Goal: Use online tool/utility: Use online tool/utility

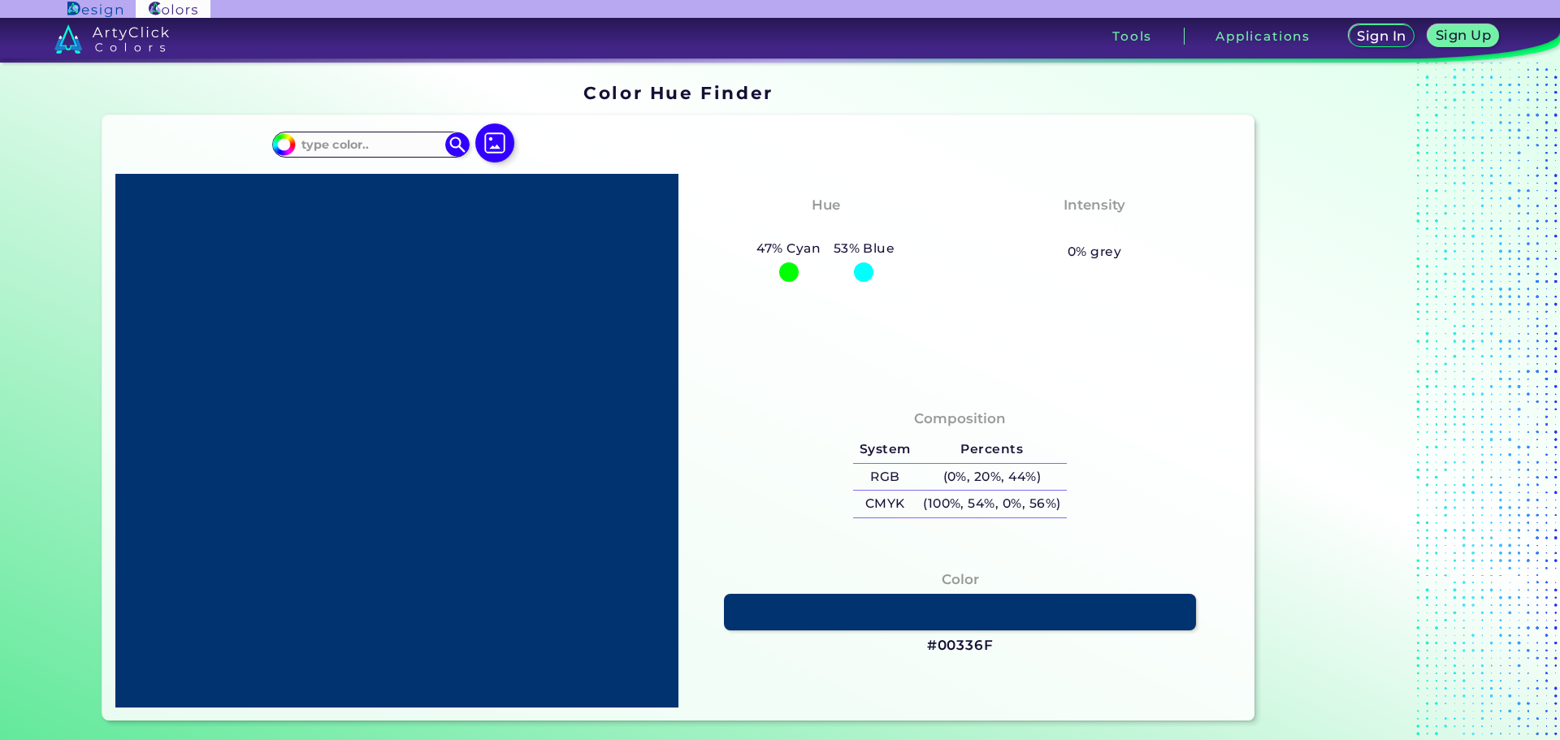
type input "#7a159f"
type input "#7A159F"
type input "#8b0b6a"
type input "#8B0B6A"
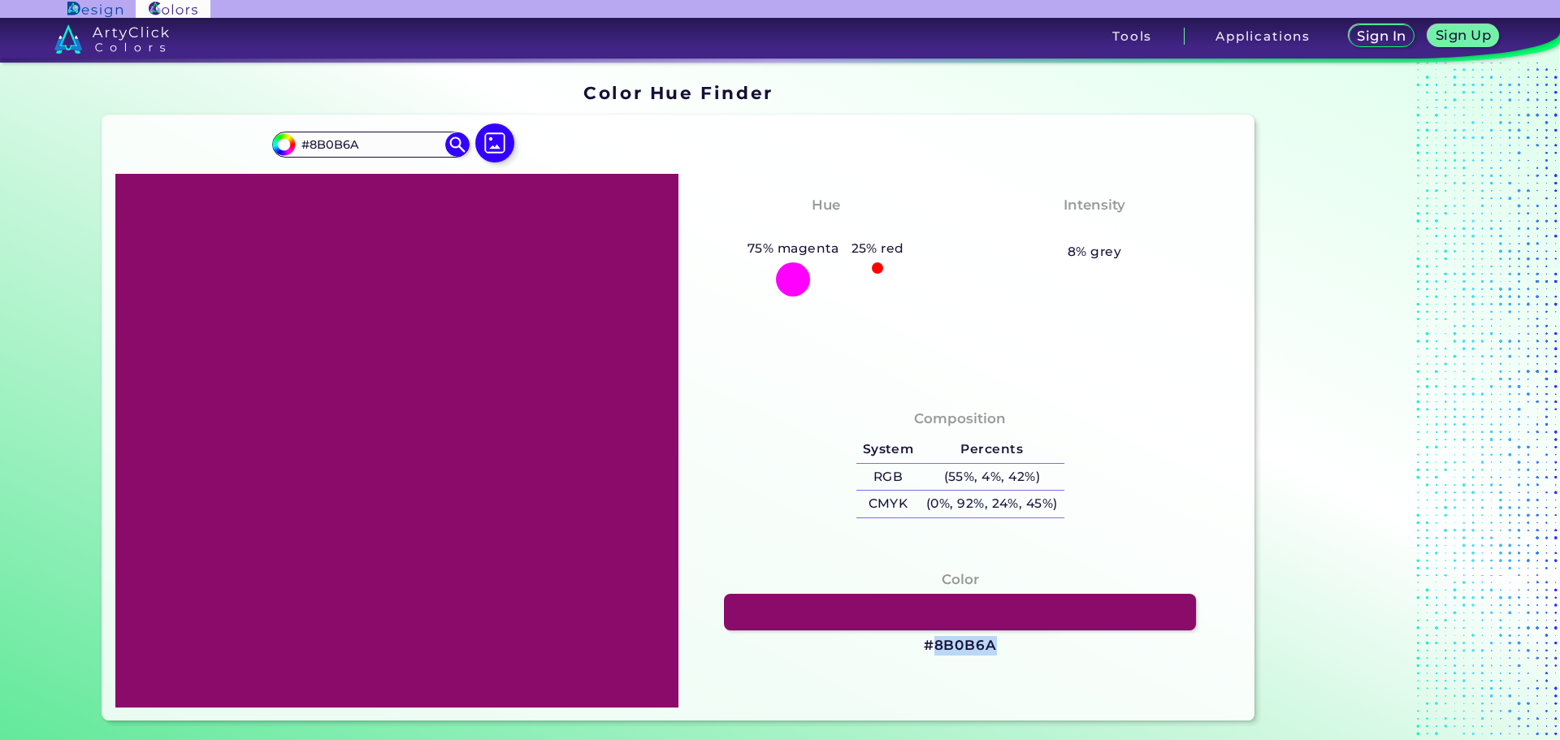
drag, startPoint x: 995, startPoint y: 651, endPoint x: 933, endPoint y: 648, distance: 62.7
click at [933, 648] on div "Color #8B0B6A" at bounding box center [959, 612] width 537 height 103
copy h3 "8B0B6A"
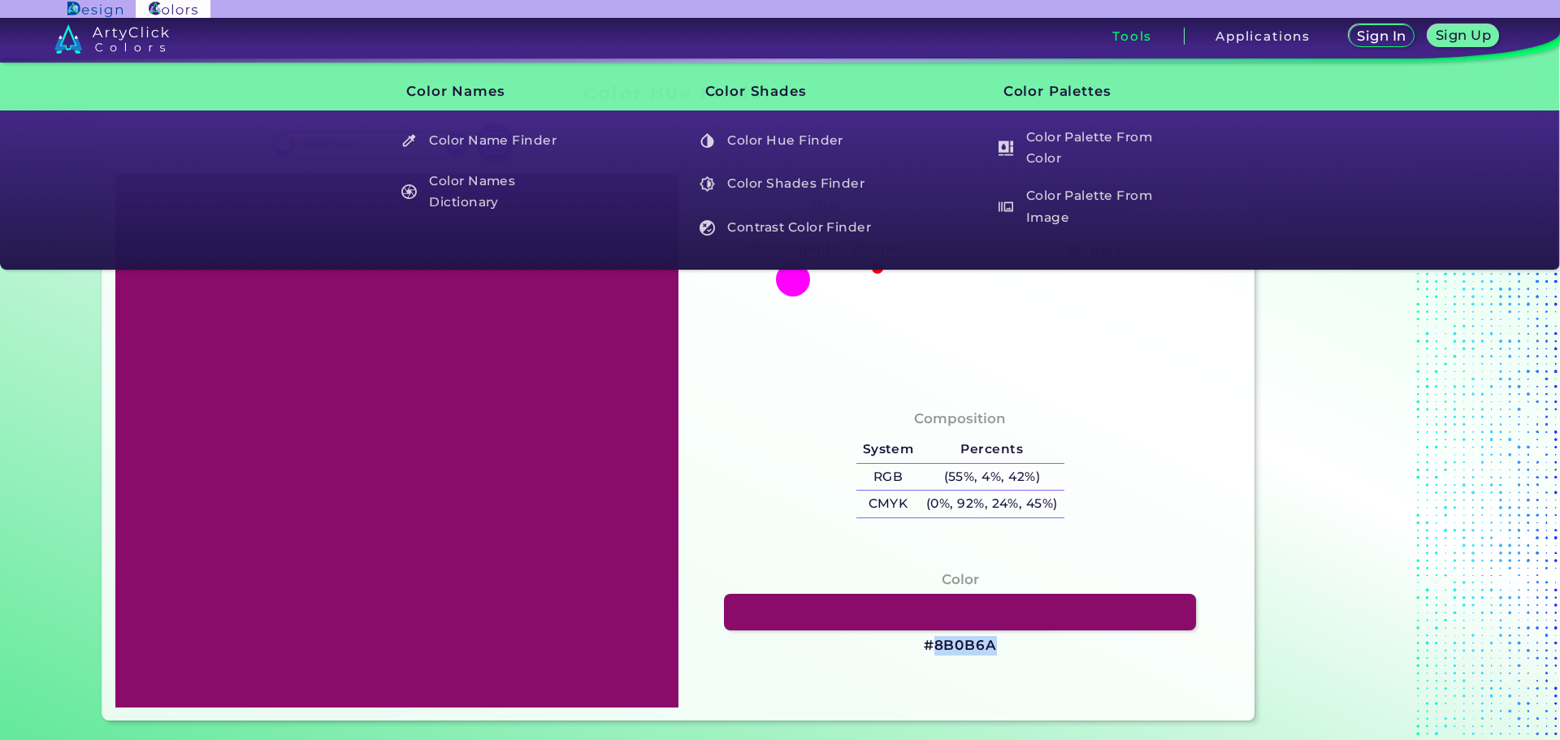
copy h3 "8B0B6A"
click at [1272, 467] on div at bounding box center [1362, 402] width 203 height 650
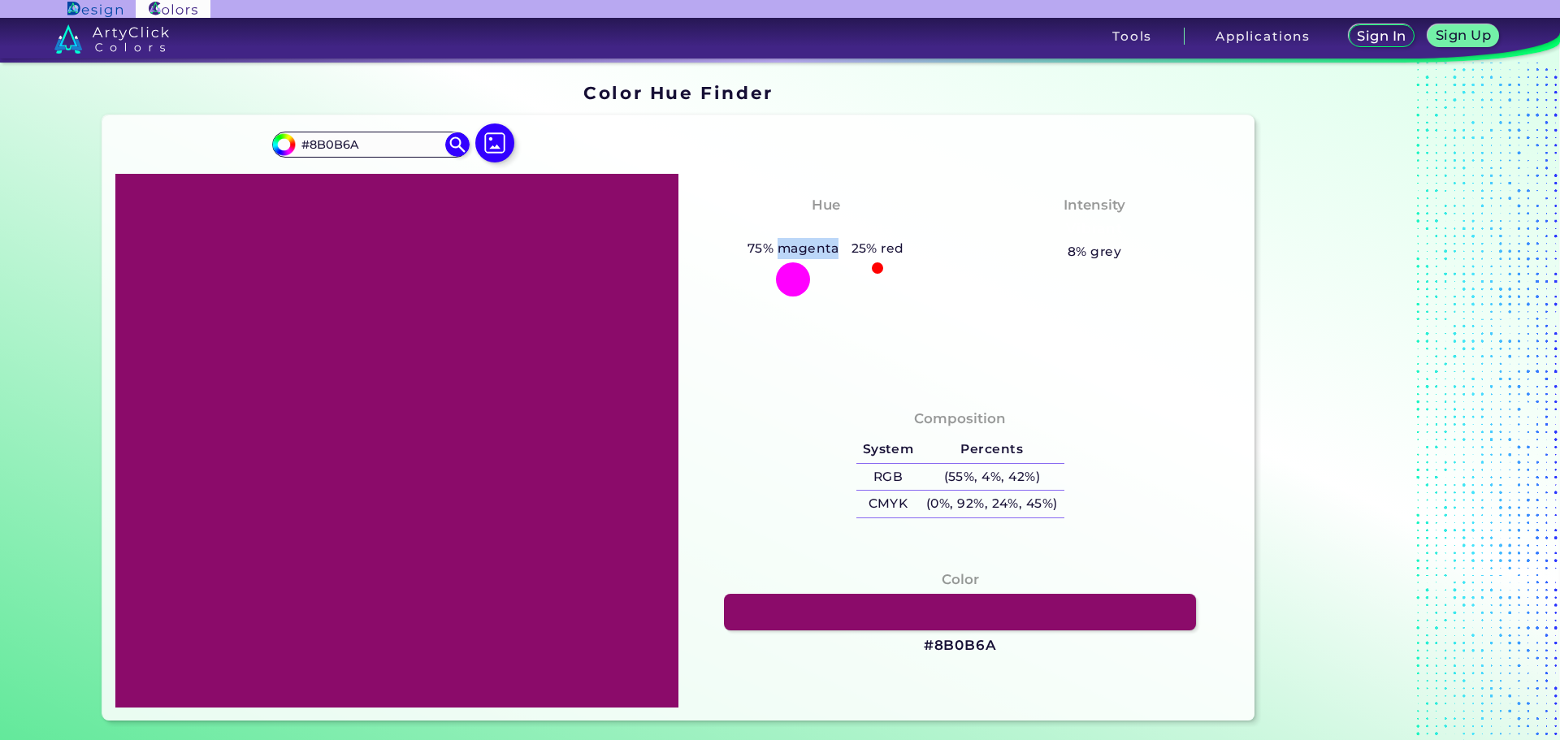
drag, startPoint x: 833, startPoint y: 249, endPoint x: 778, endPoint y: 254, distance: 55.5
click at [778, 254] on h5 "75% magenta" at bounding box center [793, 248] width 104 height 21
copy h5 "magenta"
